Goal: Navigation & Orientation: Find specific page/section

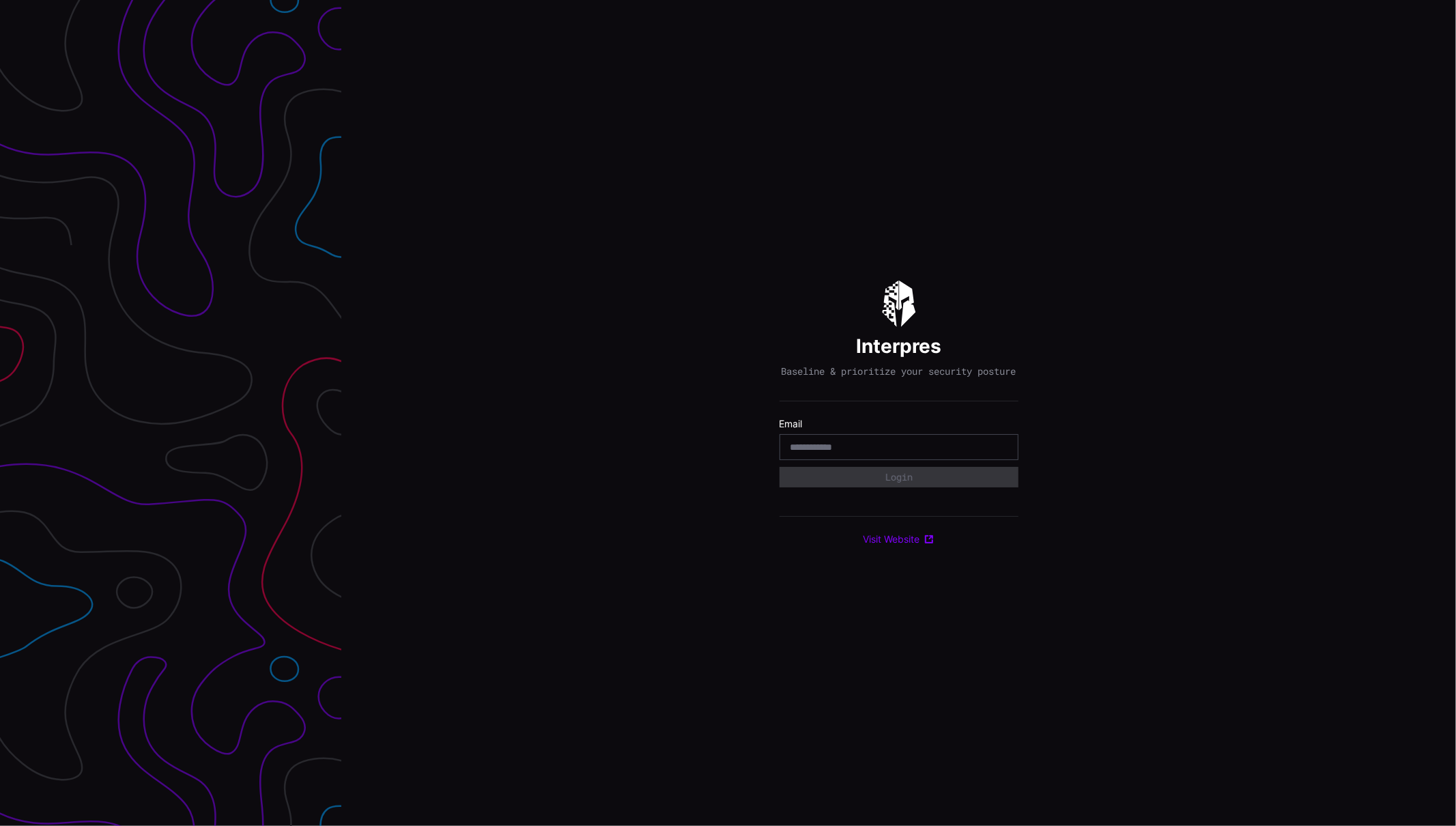
click at [866, 451] on input "email" at bounding box center [898, 447] width 217 height 12
type input "**********"
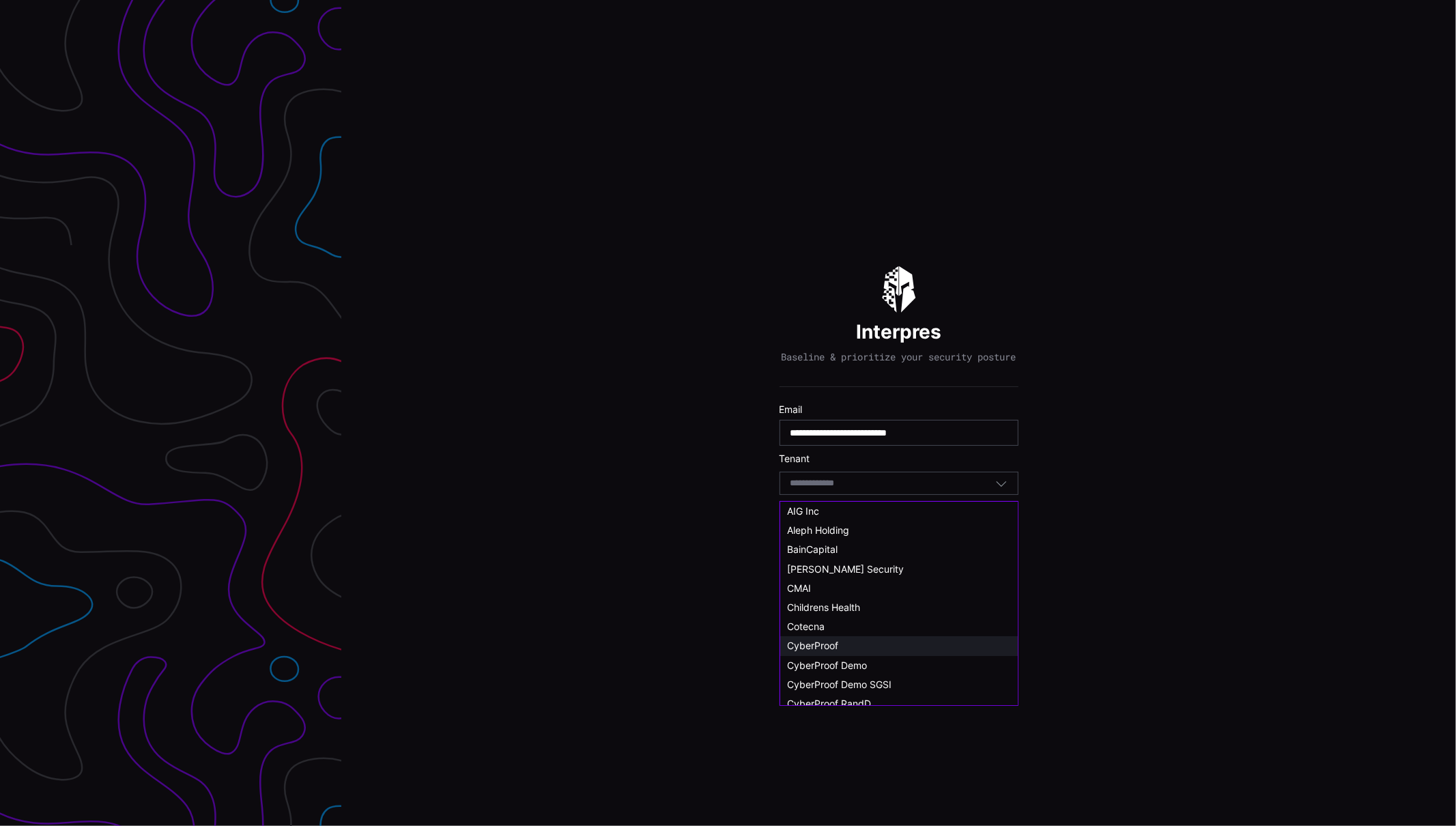
scroll to position [4, 0]
click at [863, 660] on span "CyberProof Demo" at bounding box center [827, 662] width 80 height 11
